Goal: Information Seeking & Learning: Learn about a topic

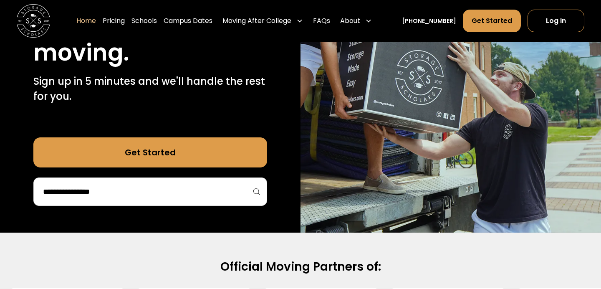
scroll to position [200, 0]
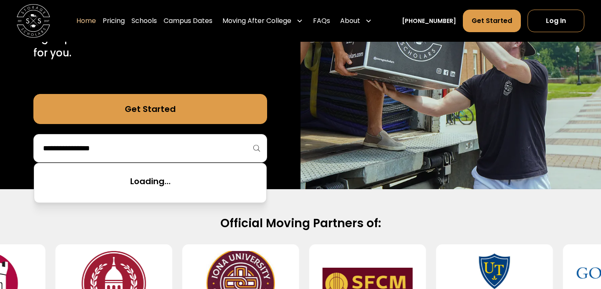
click at [142, 153] on input "search" at bounding box center [150, 148] width 216 height 14
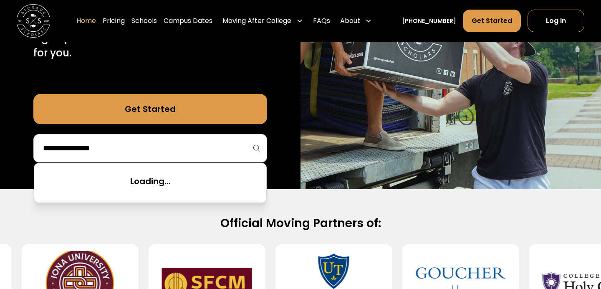
click at [145, 120] on link "Get Started" at bounding box center [150, 109] width 234 height 30
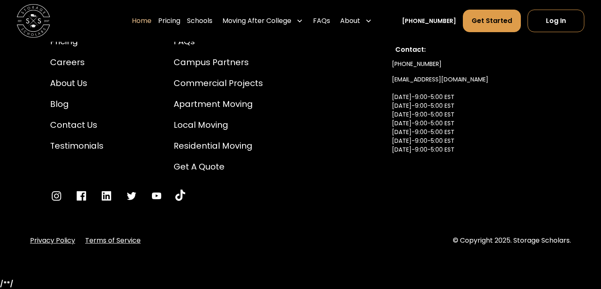
scroll to position [2834, 0]
click at [180, 20] on link "Pricing" at bounding box center [169, 20] width 22 height 23
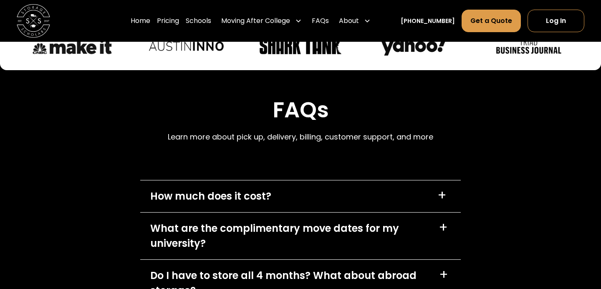
scroll to position [3602, 0]
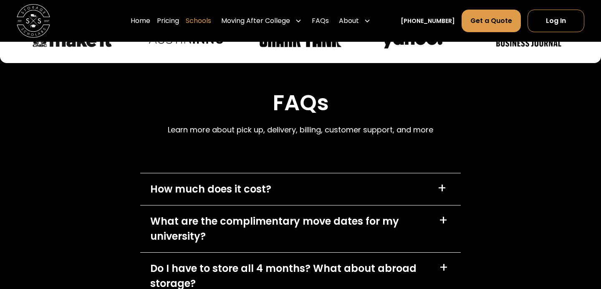
click at [211, 20] on link "Schools" at bounding box center [198, 20] width 25 height 23
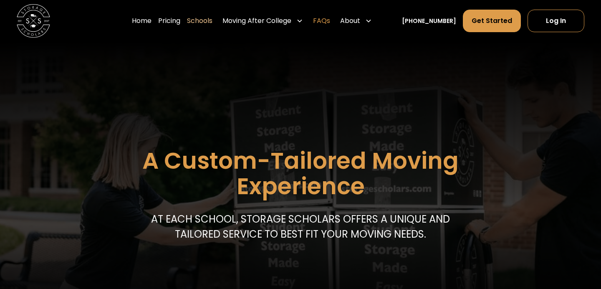
click at [330, 20] on link "FAQs" at bounding box center [321, 20] width 17 height 23
